Goal: Task Accomplishment & Management: Use online tool/utility

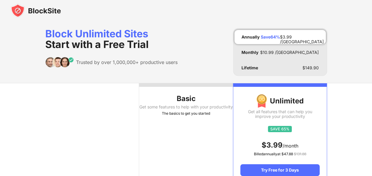
scroll to position [31, 0]
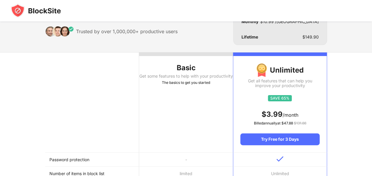
click at [209, 110] on th "Basic Get some features to help with your productivity The basics to get you st…" at bounding box center [186, 102] width 94 height 100
click at [195, 158] on td "-" at bounding box center [186, 159] width 94 height 14
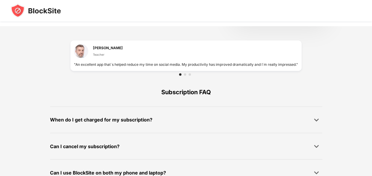
scroll to position [430, 0]
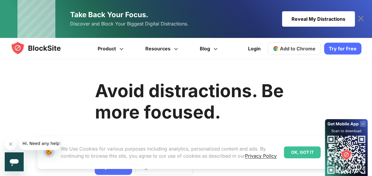
scroll to position [154, 0]
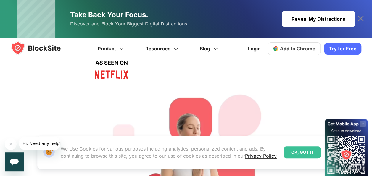
click at [294, 150] on div "OK, GOT IT" at bounding box center [302, 152] width 37 height 12
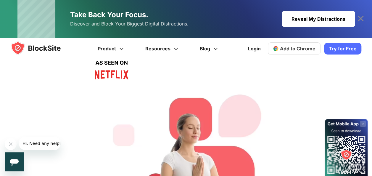
click at [363, 125] on rect at bounding box center [363, 124] width 6 height 6
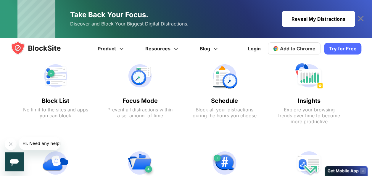
scroll to position [496, 0]
click at [63, 89] on div "Block List No limit to the sites and apps you can block" at bounding box center [55, 92] width 77 height 79
click at [60, 100] on text "Block List" at bounding box center [55, 100] width 65 height 7
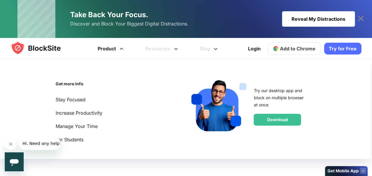
scroll to position [661, 0]
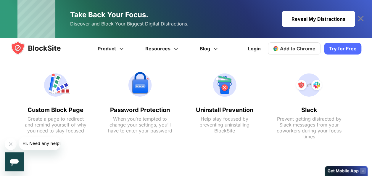
click at [12, 141] on button "Close message from company" at bounding box center [11, 144] width 12 height 12
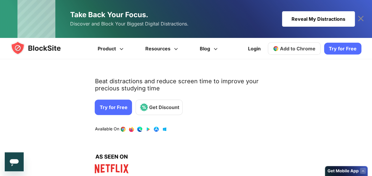
scroll to position [68, 0]
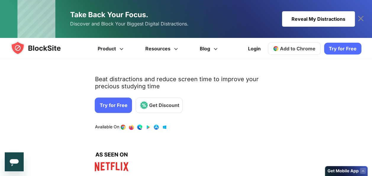
click at [137, 127] on link "3 / 4" at bounding box center [140, 127] width 6 height 6
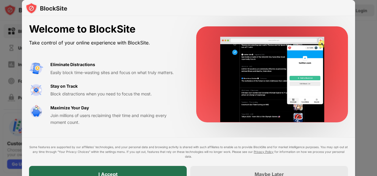
click at [172, 168] on div "I Accept" at bounding box center [107, 174] width 157 height 17
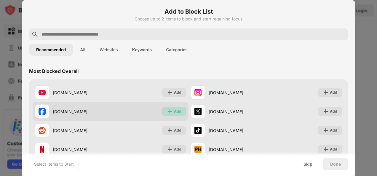
click at [174, 110] on div "Add" at bounding box center [177, 111] width 7 height 6
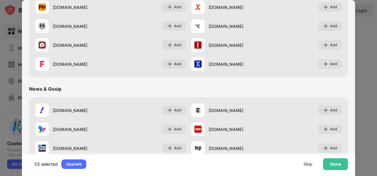
scroll to position [293, 0]
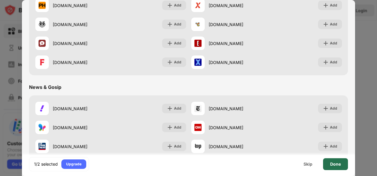
click at [332, 160] on div "Done" at bounding box center [335, 164] width 25 height 12
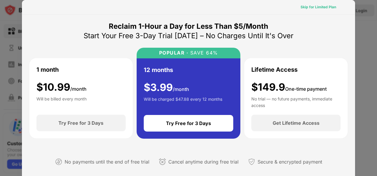
click at [325, 9] on div "Skip for Limited Plan" at bounding box center [318, 7] width 36 height 6
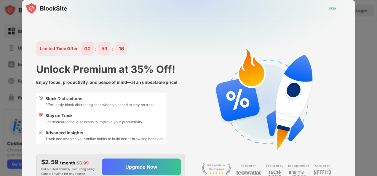
click at [331, 6] on div "Skip" at bounding box center [332, 8] width 8 height 6
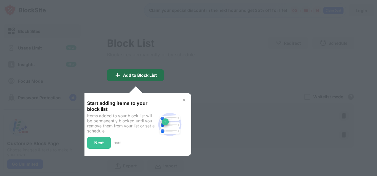
click at [143, 80] on div "Add to Block List" at bounding box center [135, 75] width 57 height 12
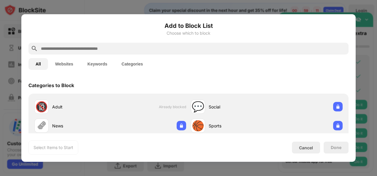
click at [364, 79] on div at bounding box center [188, 88] width 377 height 176
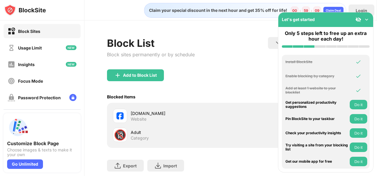
click at [356, 21] on img at bounding box center [358, 20] width 6 height 6
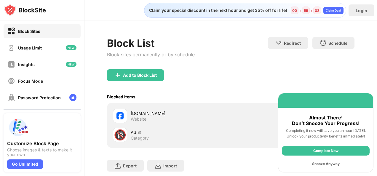
click at [336, 165] on div "Snooze Anyway" at bounding box center [325, 163] width 88 height 9
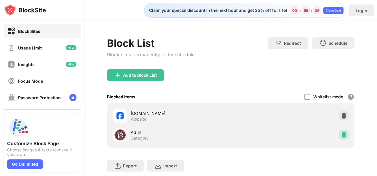
click at [340, 134] on img at bounding box center [343, 135] width 6 height 6
